Goal: Information Seeking & Learning: Learn about a topic

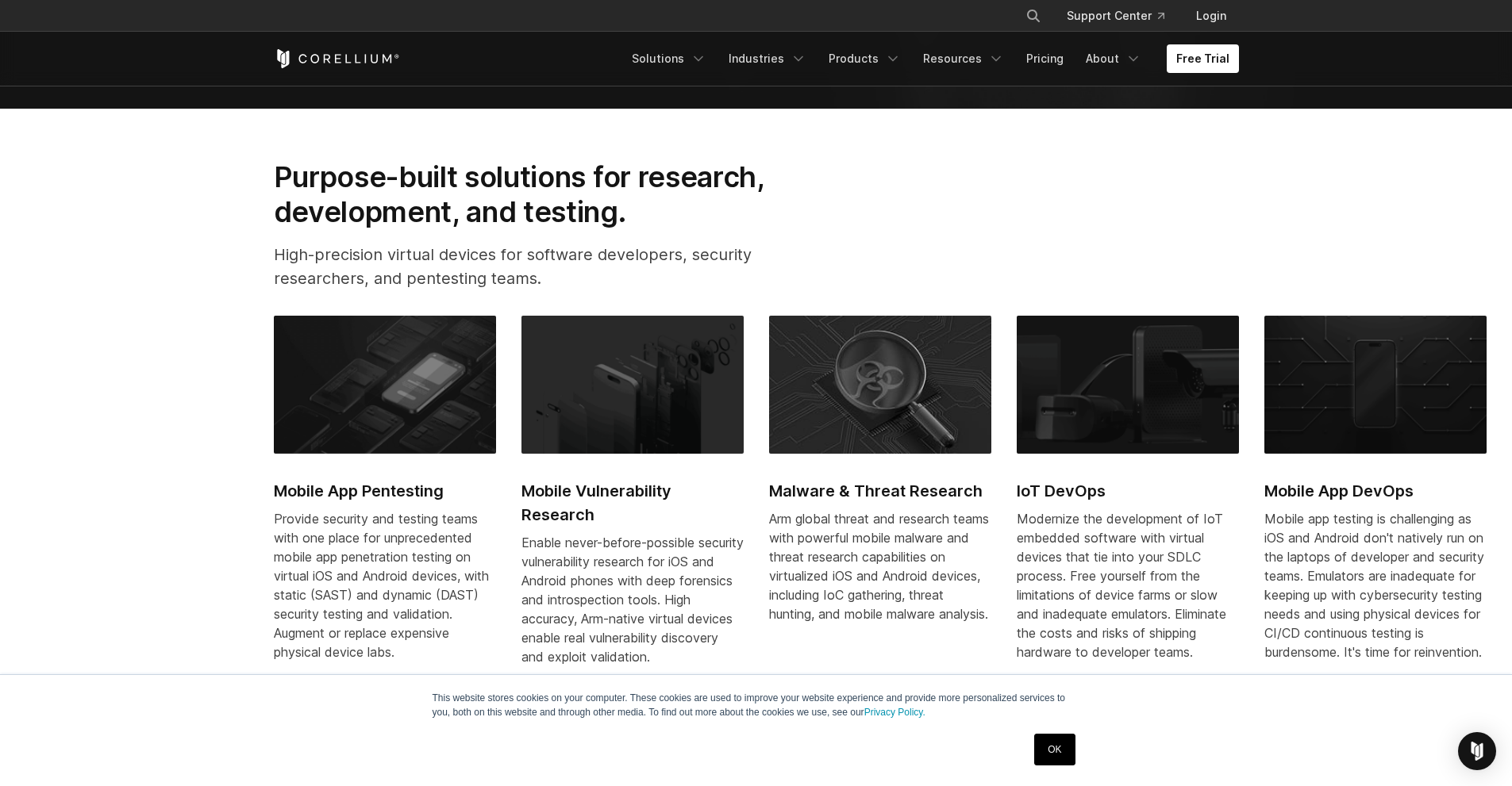
scroll to position [707, 0]
click at [1051, 56] on link "Pricing" at bounding box center [1045, 59] width 57 height 28
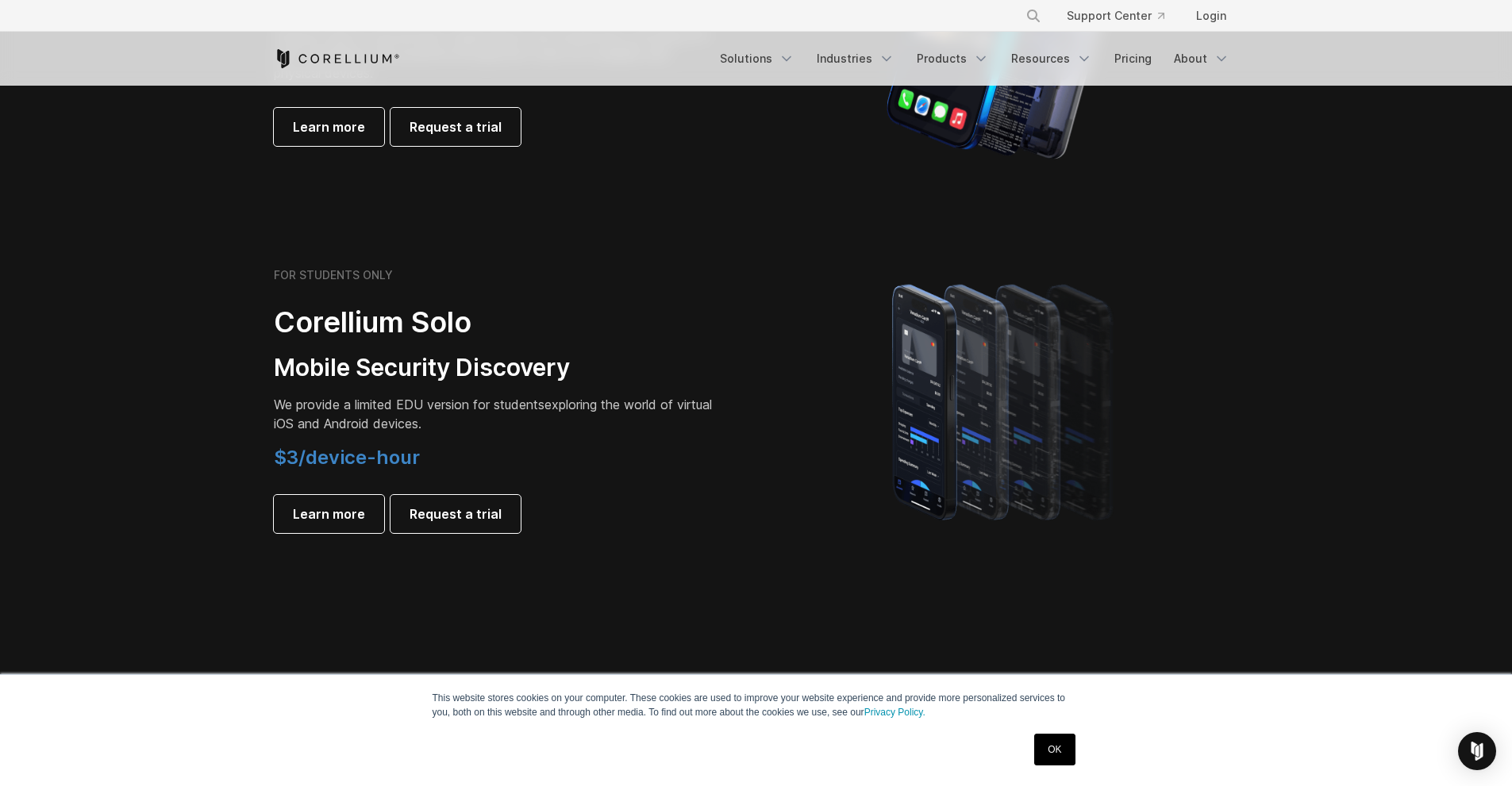
scroll to position [1018, 0]
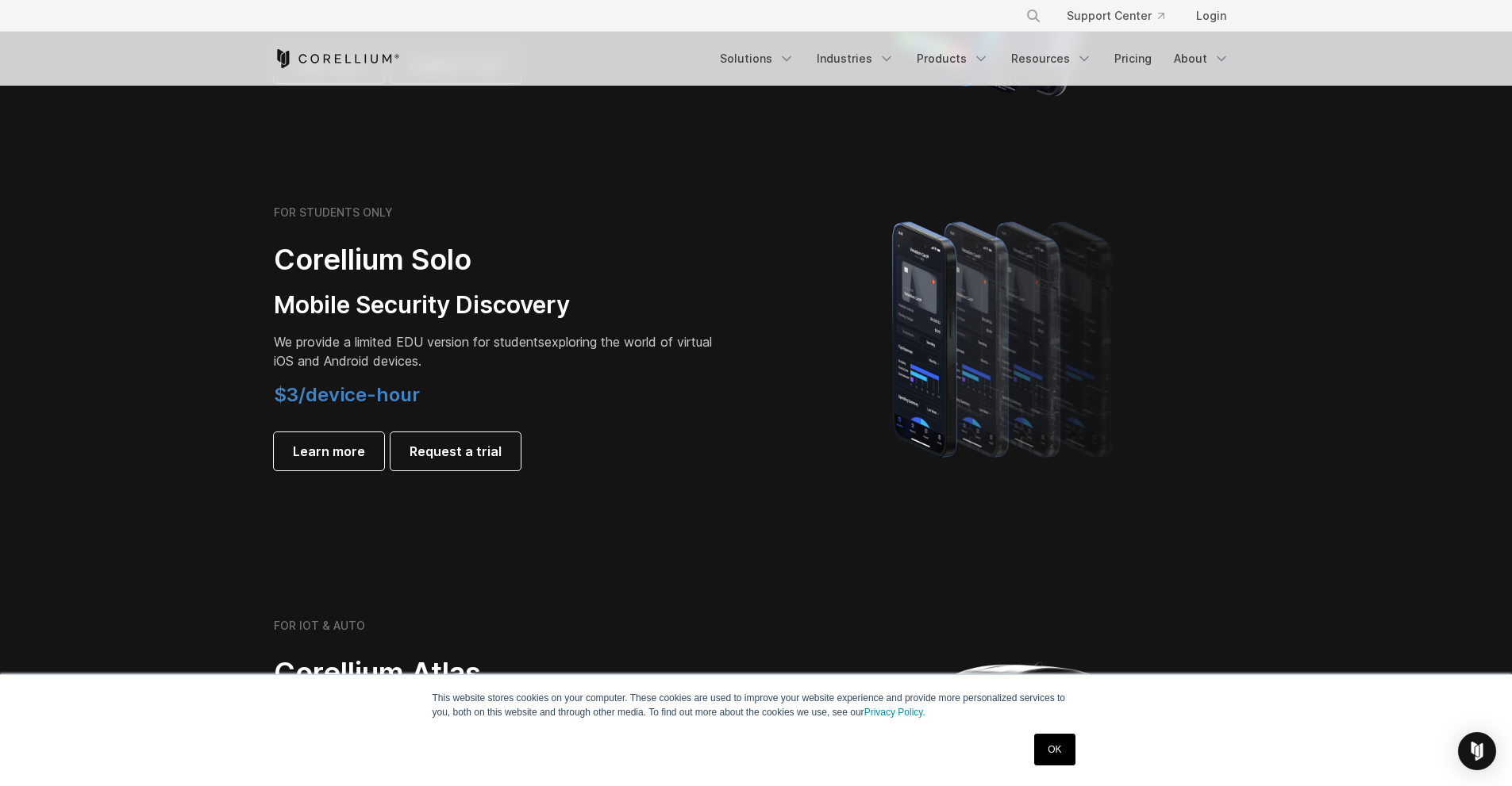
click at [1052, 748] on link "OK" at bounding box center [1054, 750] width 41 height 32
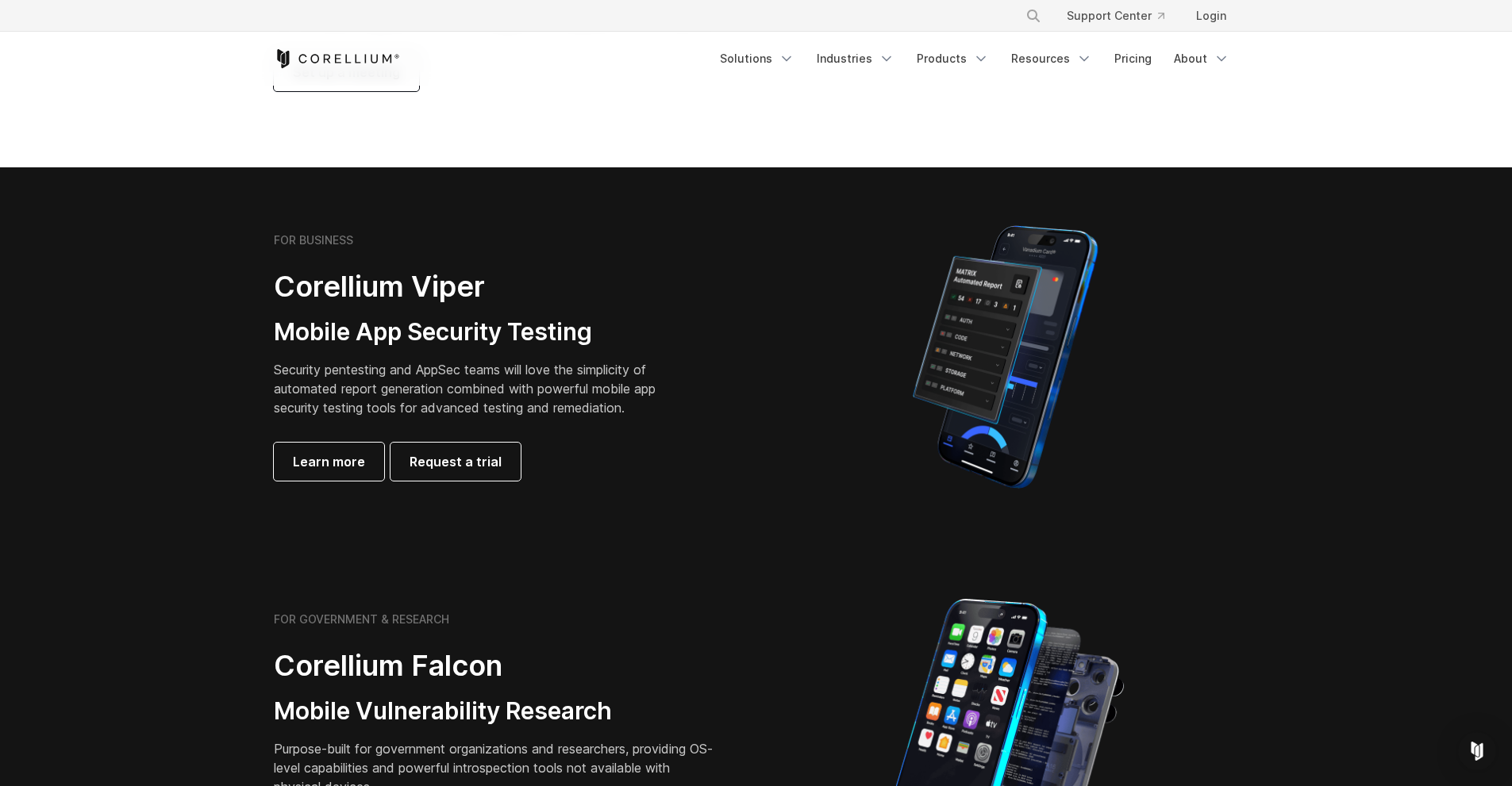
scroll to position [458, 0]
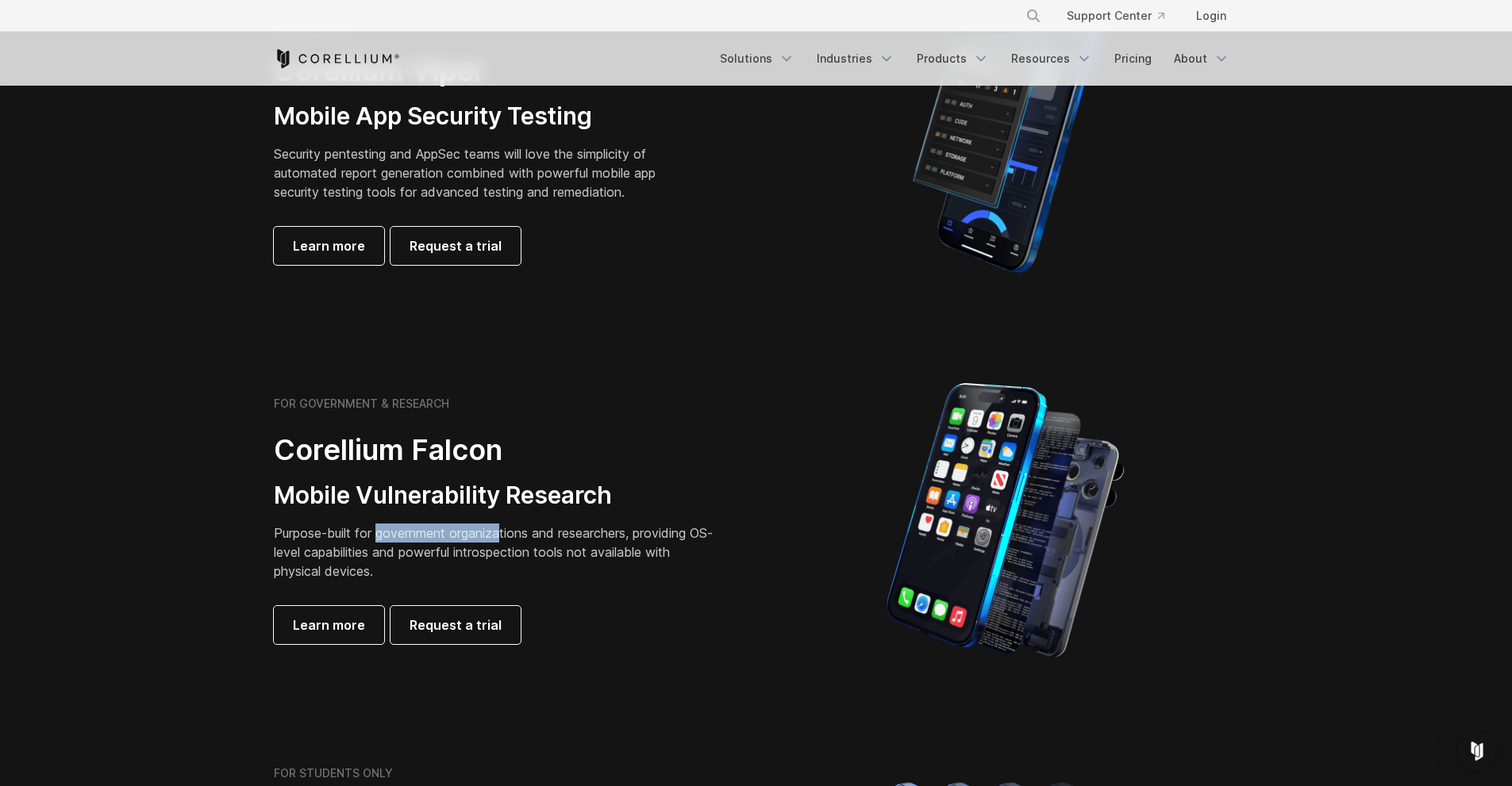
drag, startPoint x: 379, startPoint y: 526, endPoint x: 506, endPoint y: 531, distance: 127.1
click at [506, 531] on p "Purpose-built for government organizations and researchers, providing OS-level …" at bounding box center [496, 552] width 445 height 57
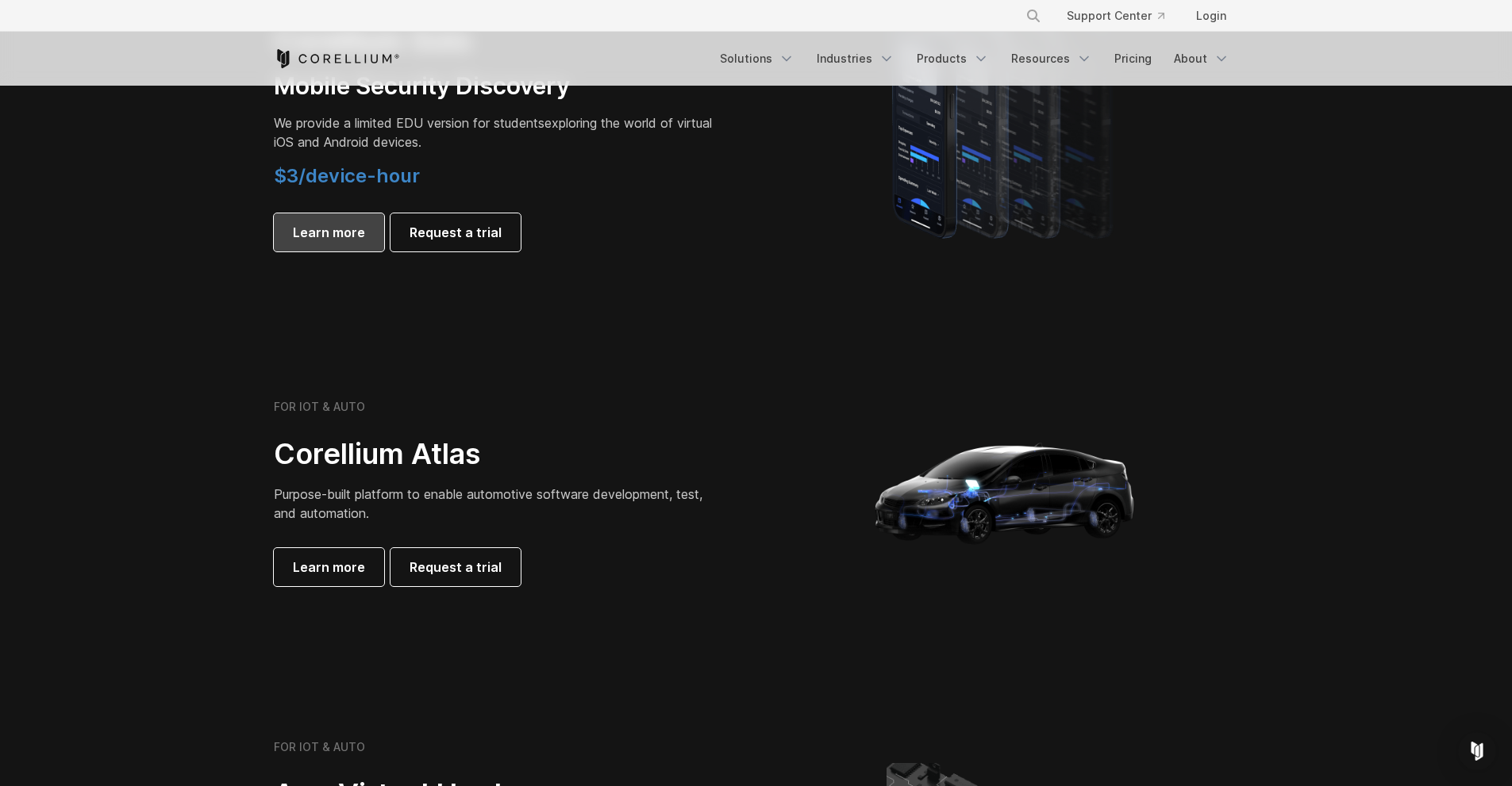
scroll to position [1238, 0]
click at [307, 565] on span "Learn more" at bounding box center [328, 566] width 72 height 19
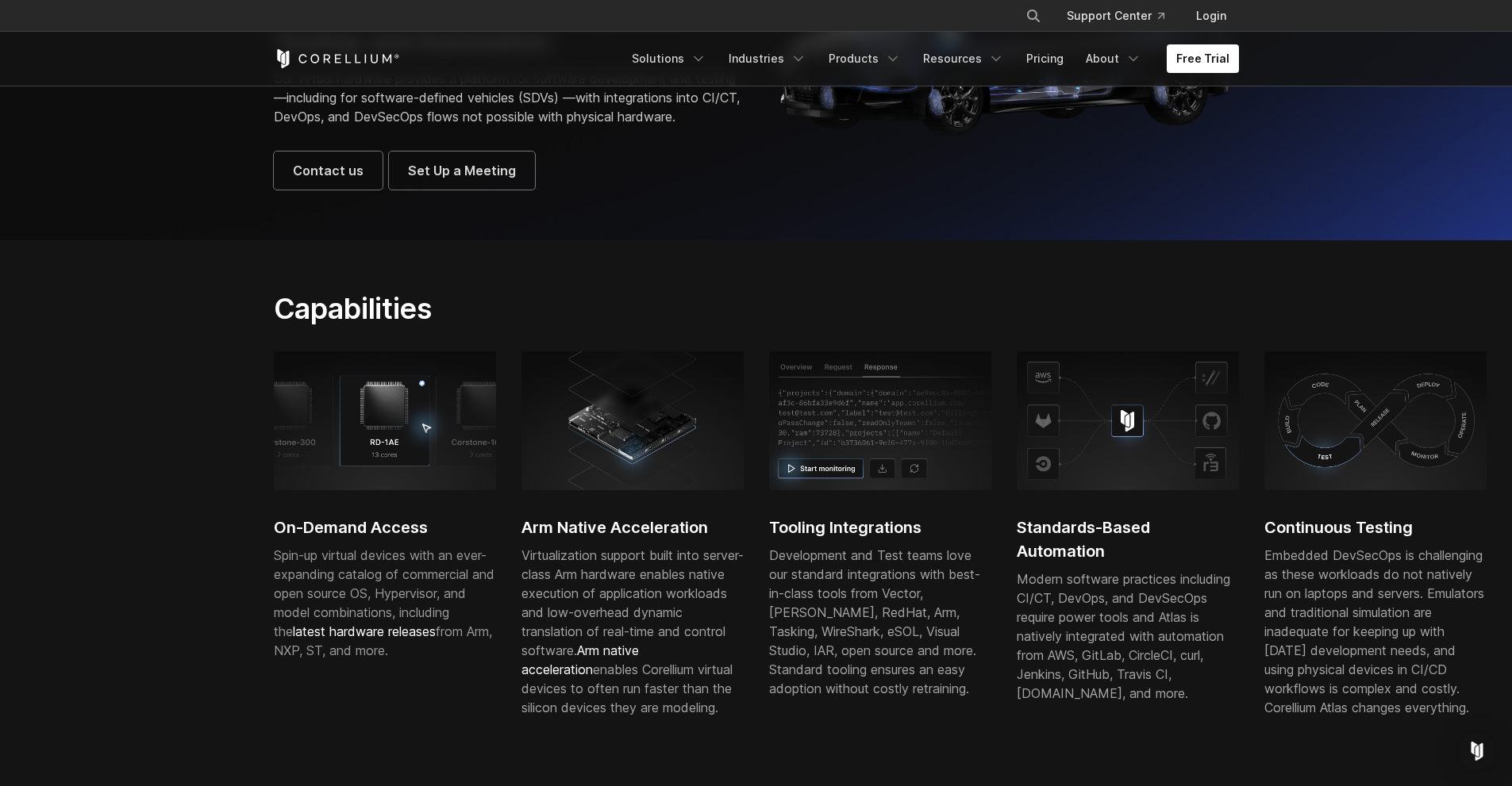
scroll to position [234, 0]
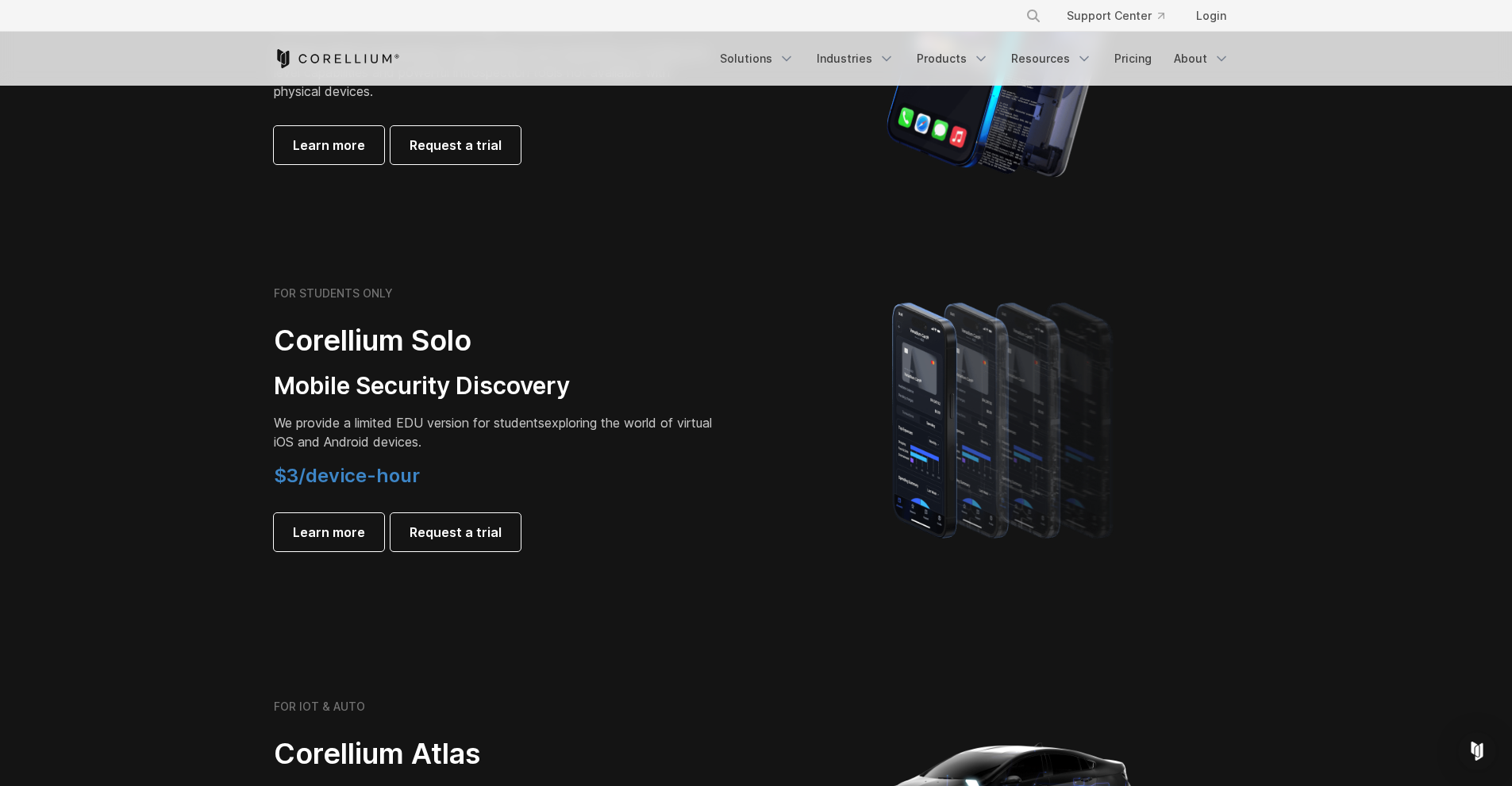
scroll to position [935, 0]
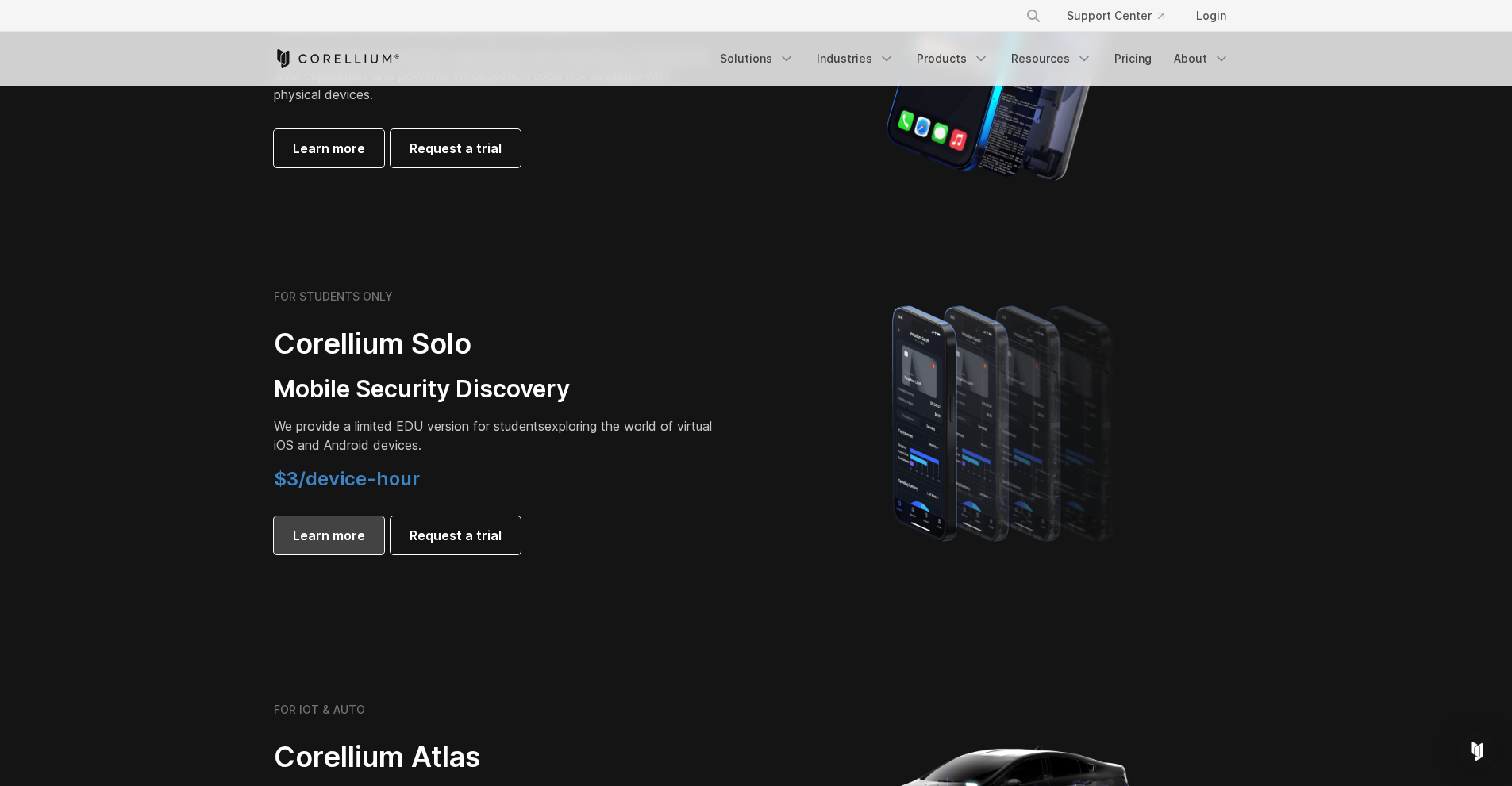
click at [303, 527] on span "Learn more" at bounding box center [328, 535] width 72 height 19
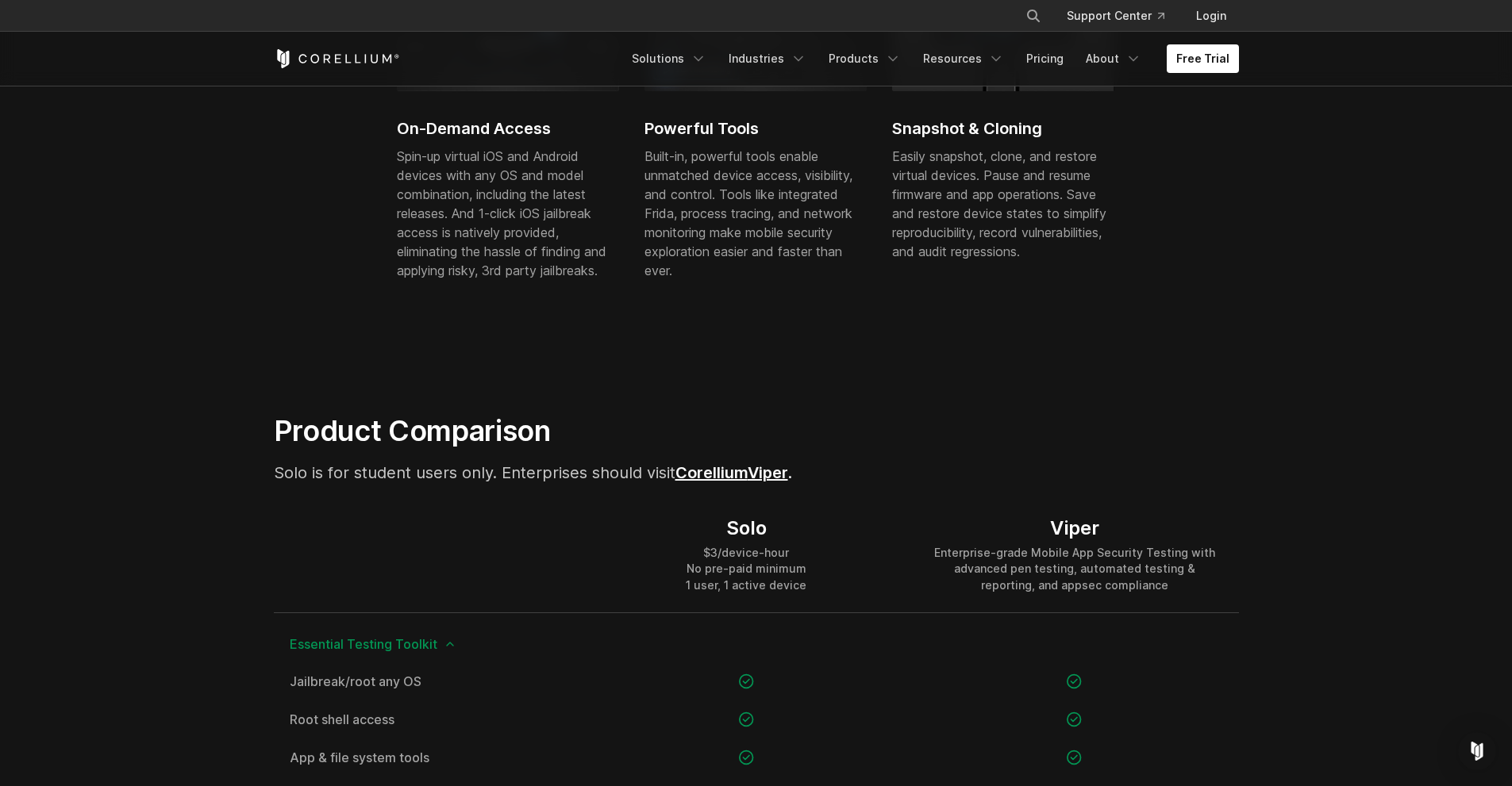
scroll to position [741, 0]
click at [715, 476] on link "Corellium" at bounding box center [711, 473] width 72 height 19
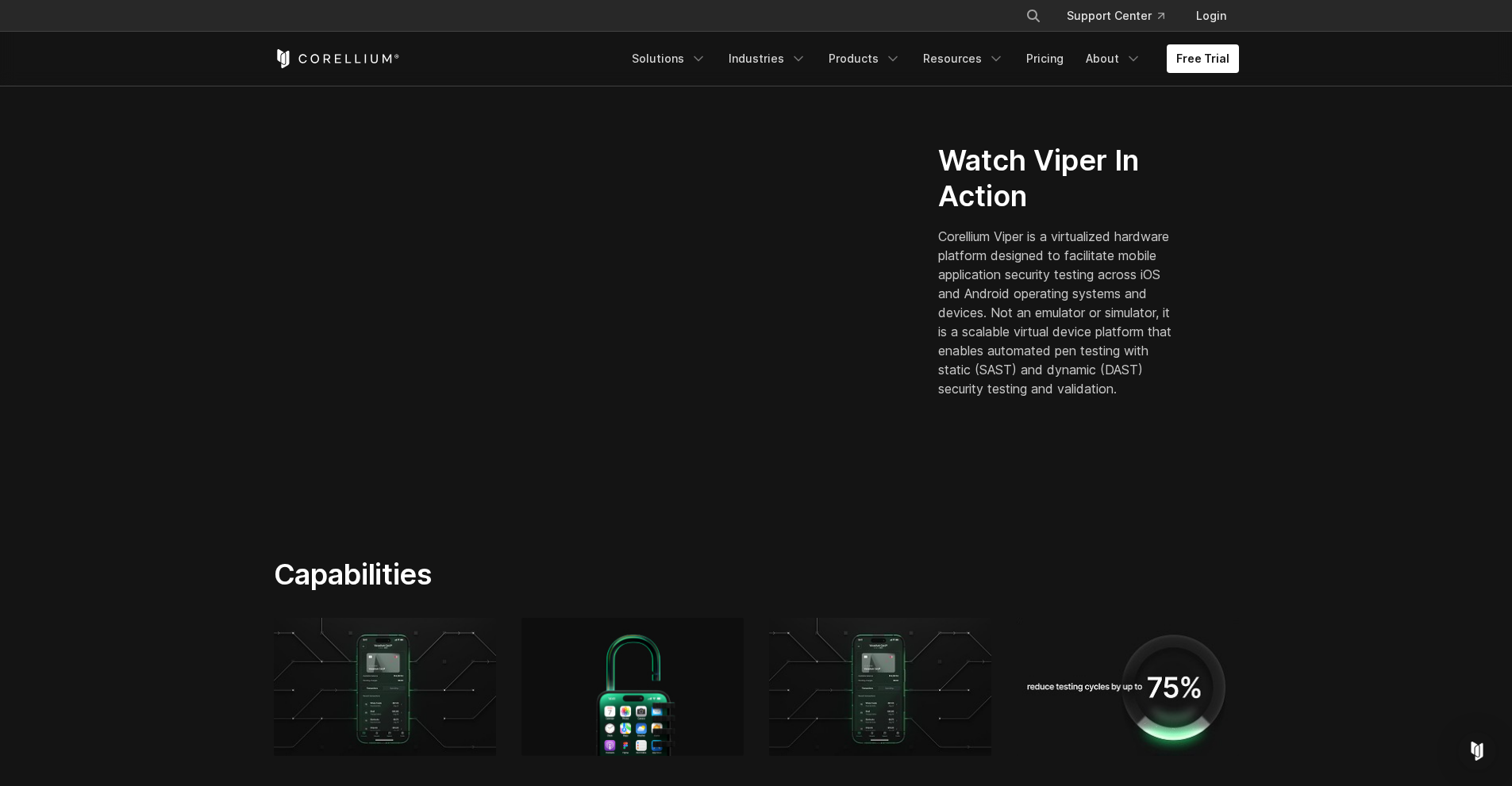
scroll to position [433, 0]
